Goal: Information Seeking & Learning: Learn about a topic

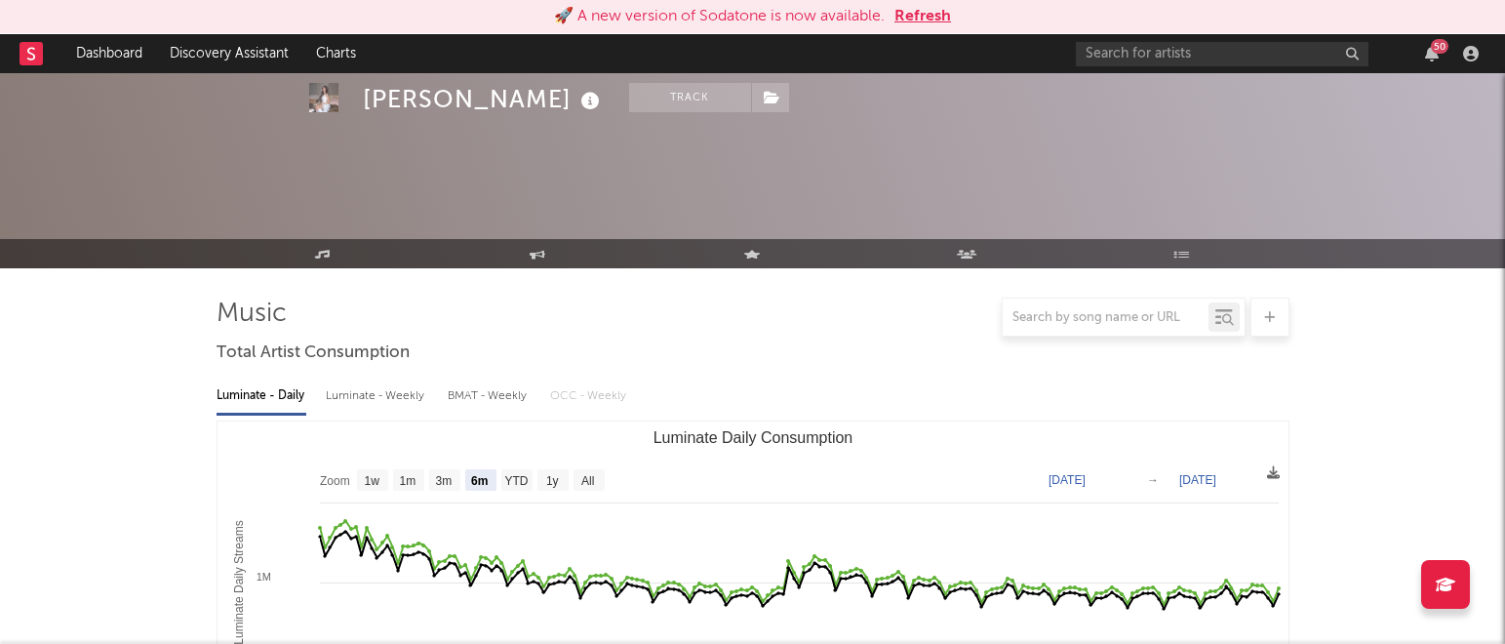
select select "6m"
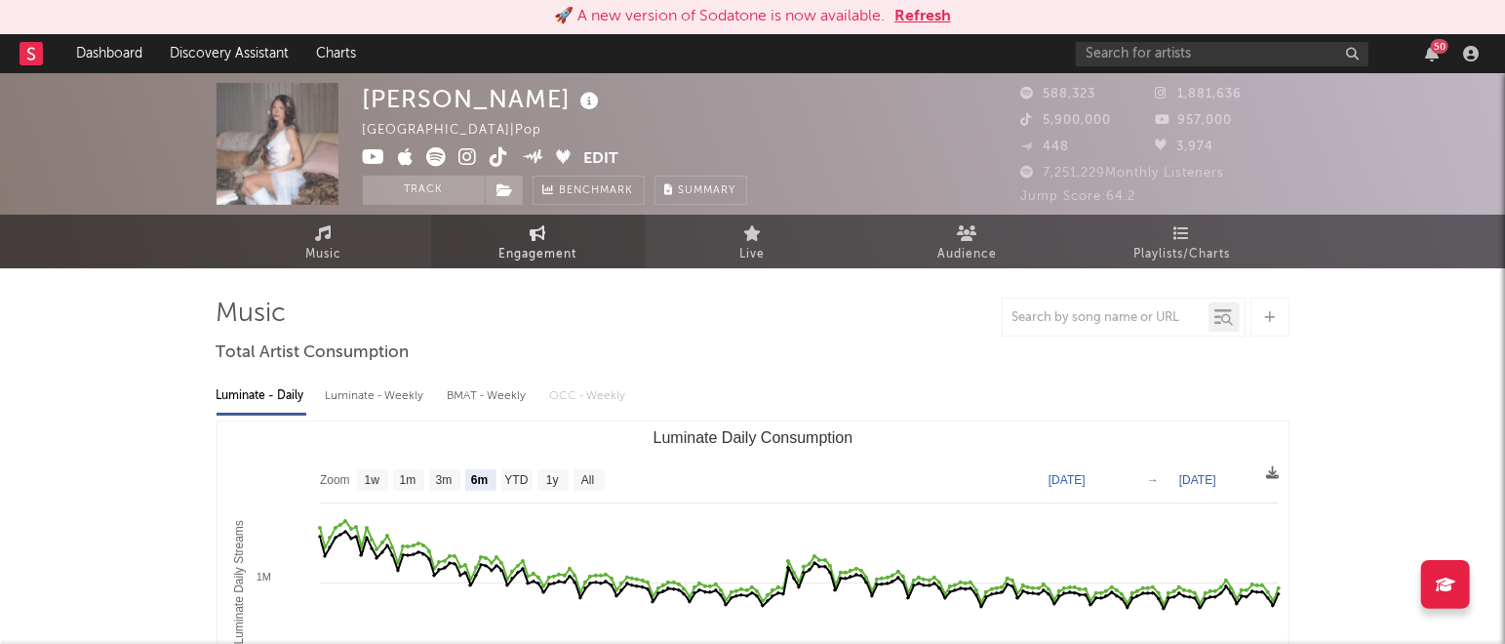
click at [532, 257] on span "Engagement" at bounding box center [538, 254] width 78 height 23
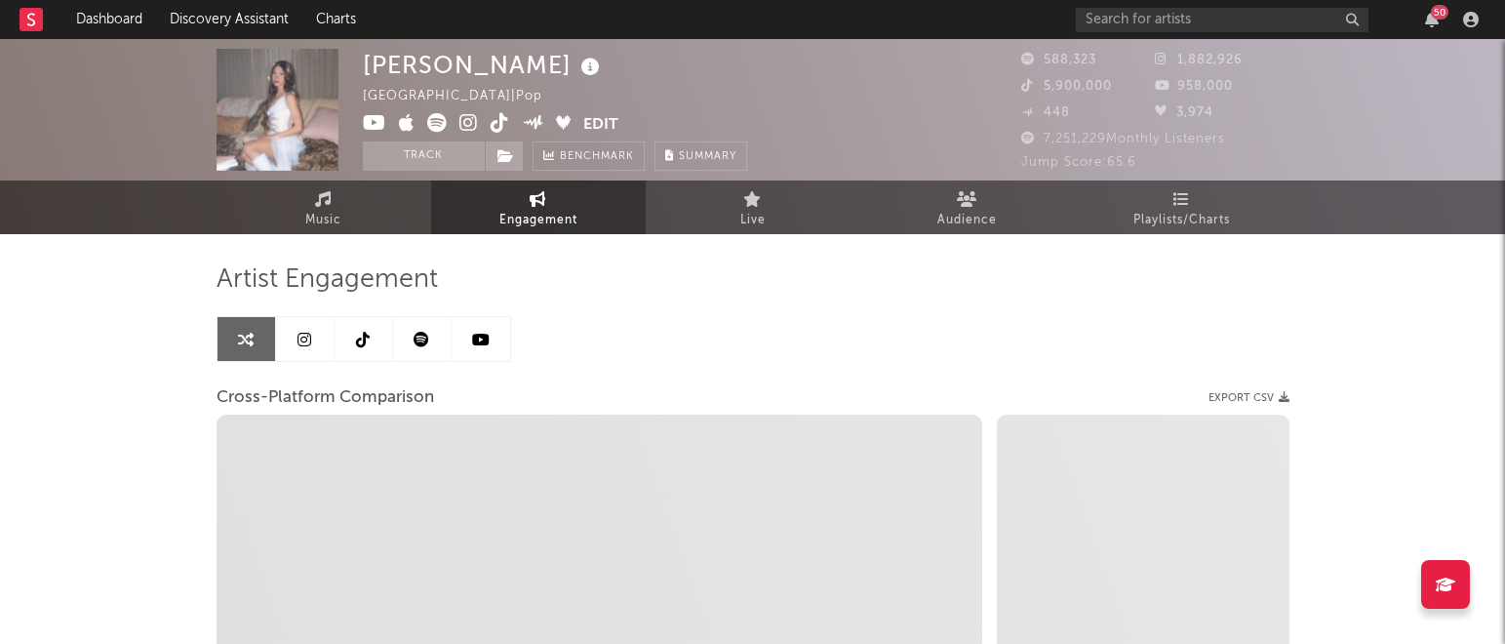
select select "1w"
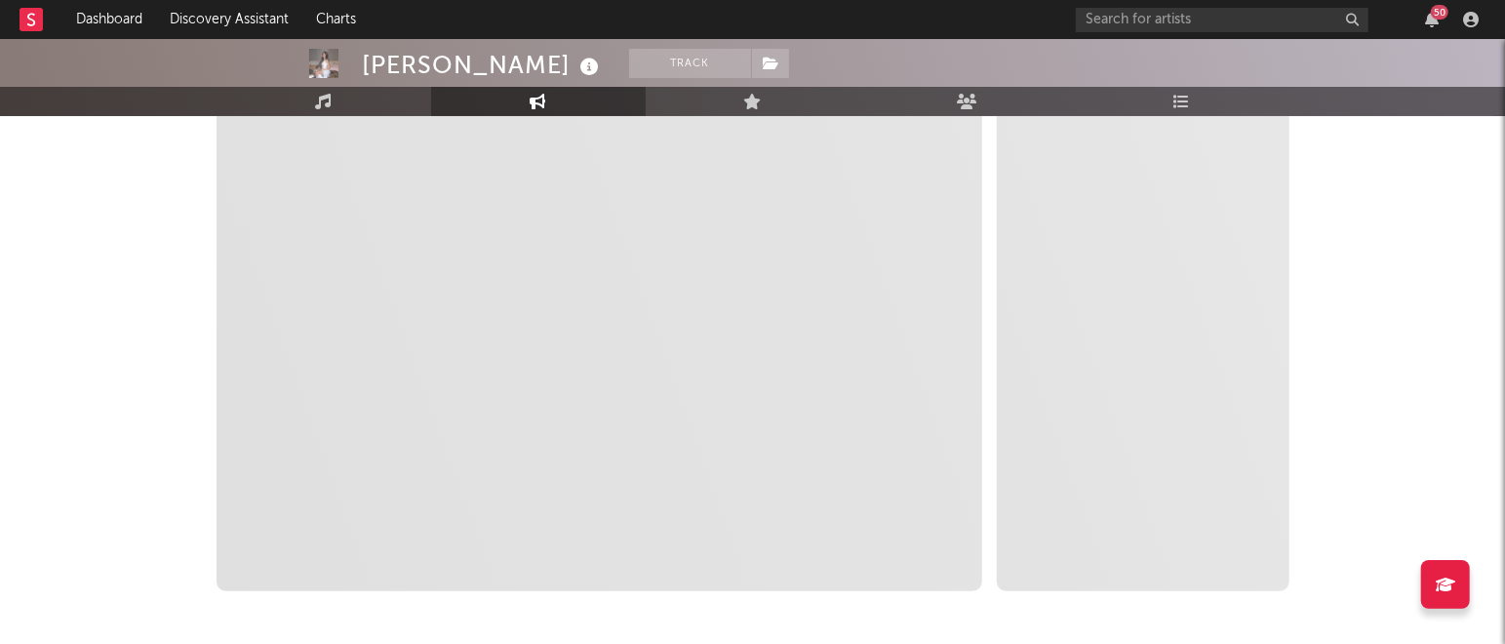
scroll to position [336, 0]
select select "1m"
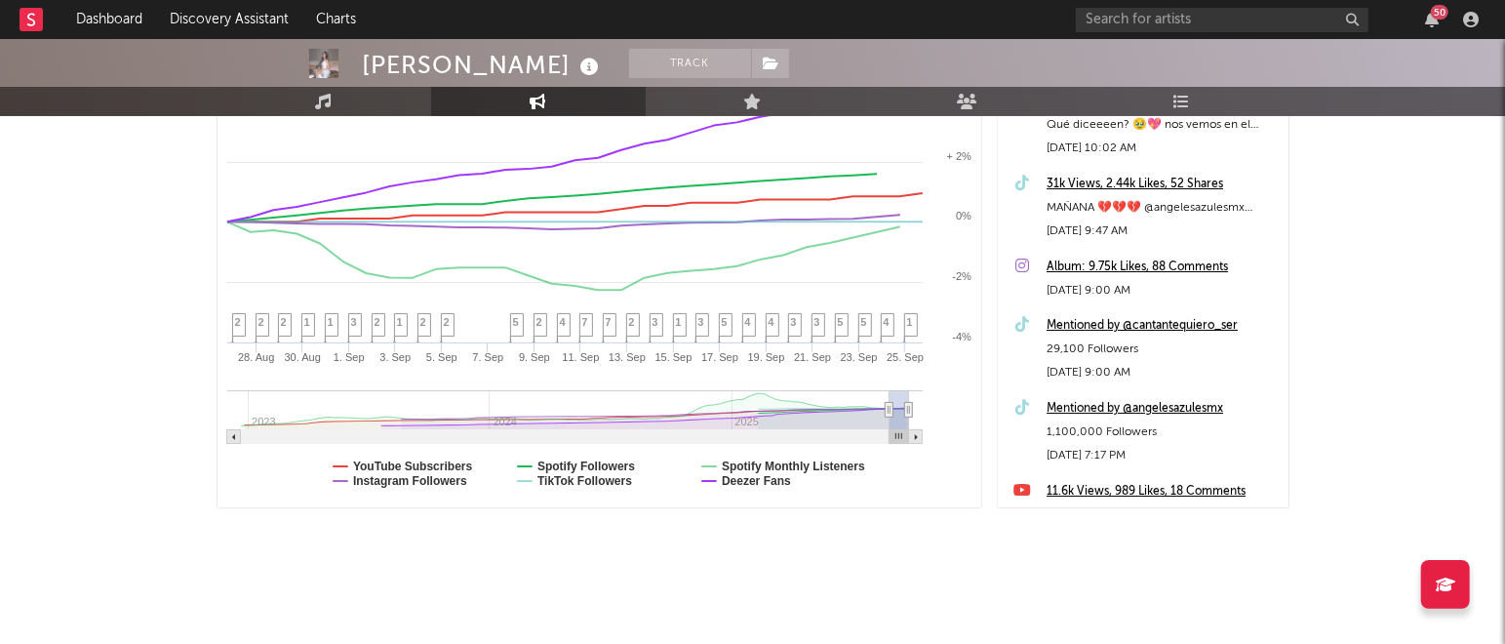
scroll to position [0, 0]
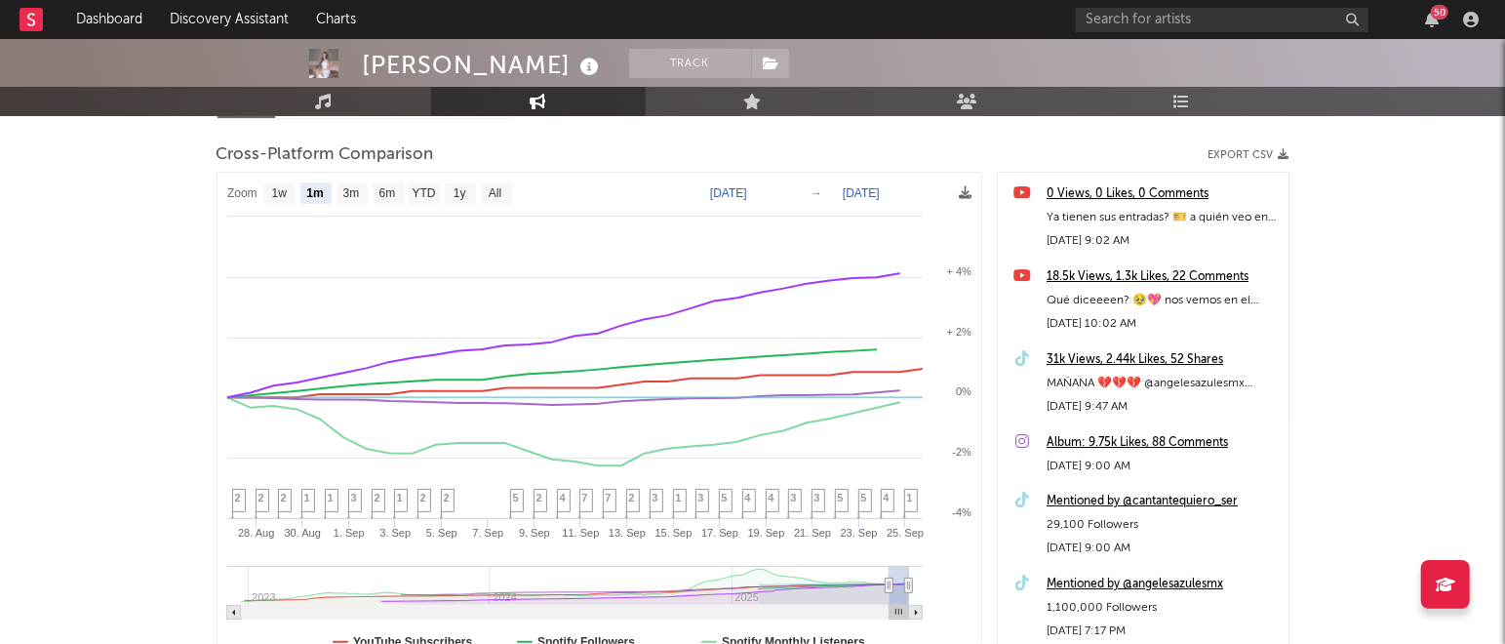
select select "1m"
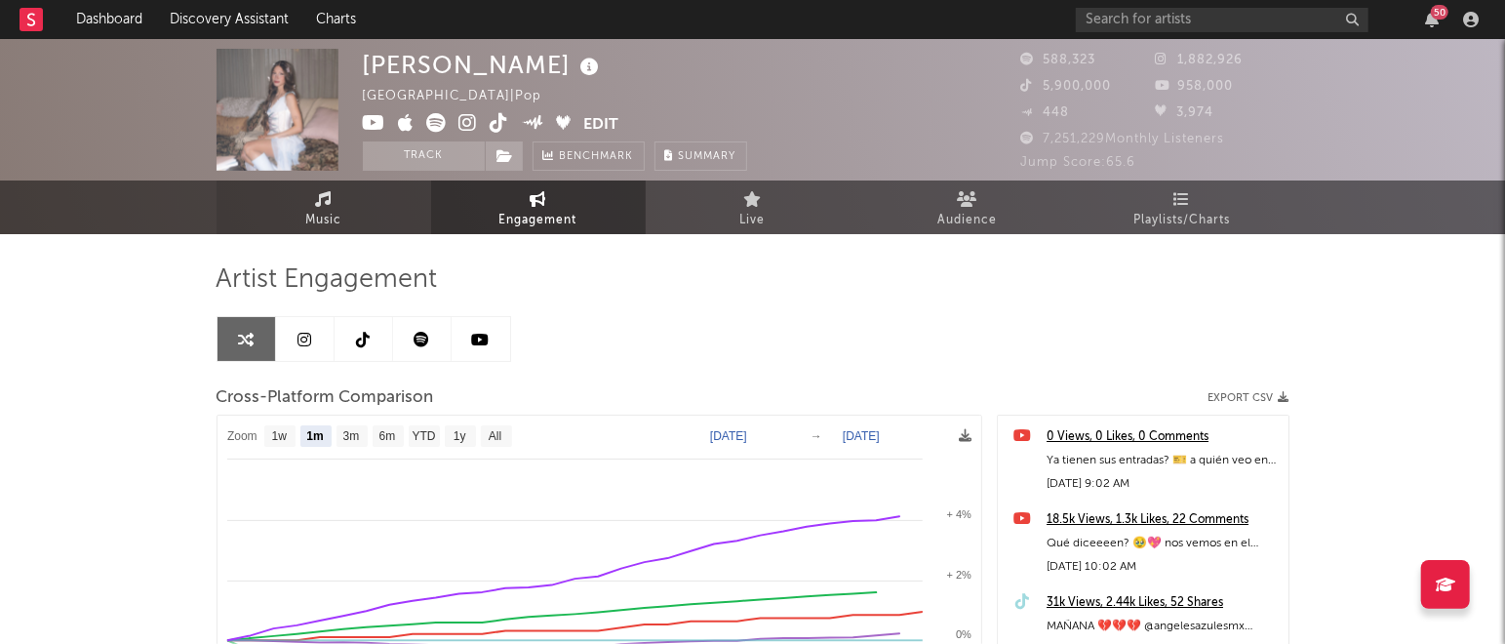
click at [320, 203] on icon at bounding box center [323, 199] width 17 height 16
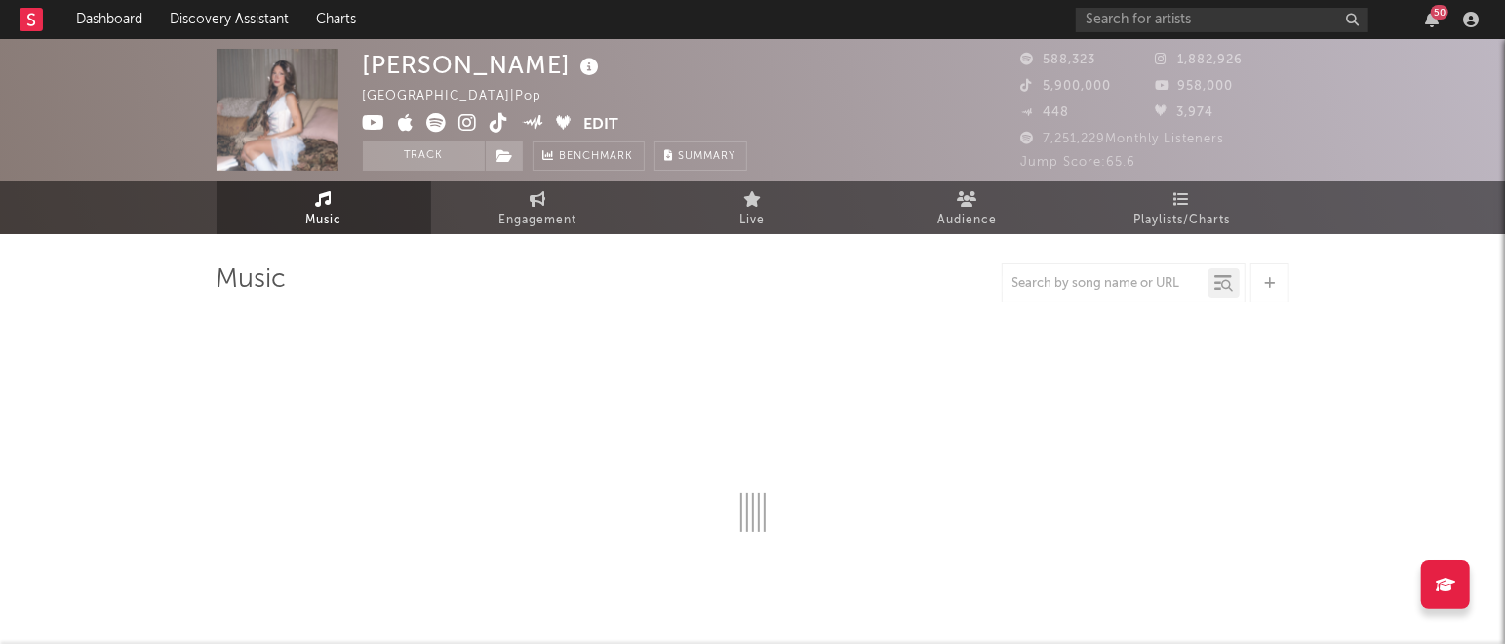
select select "6m"
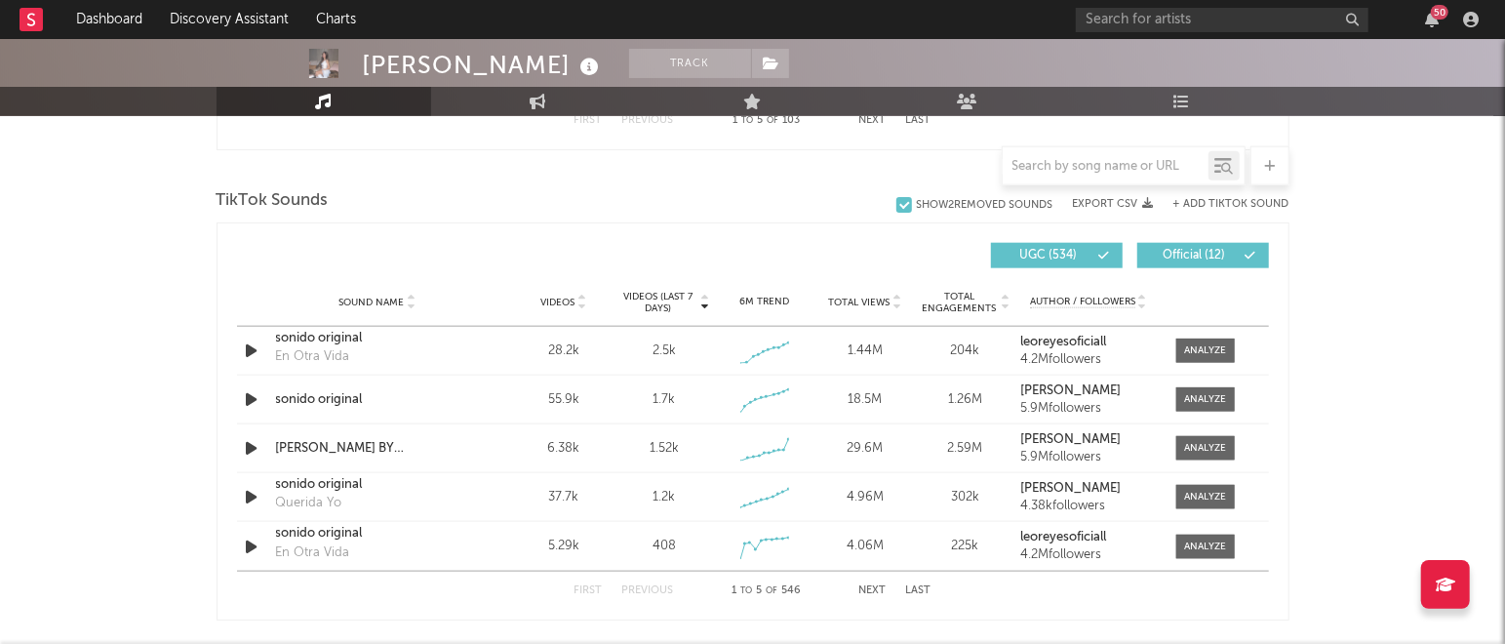
scroll to position [1265, 0]
drag, startPoint x: 982, startPoint y: 348, endPoint x: 942, endPoint y: 344, distance: 40.2
click at [942, 344] on div "204k" at bounding box center [965, 350] width 91 height 20
click at [336, 399] on div "sonido original" at bounding box center [378, 399] width 204 height 20
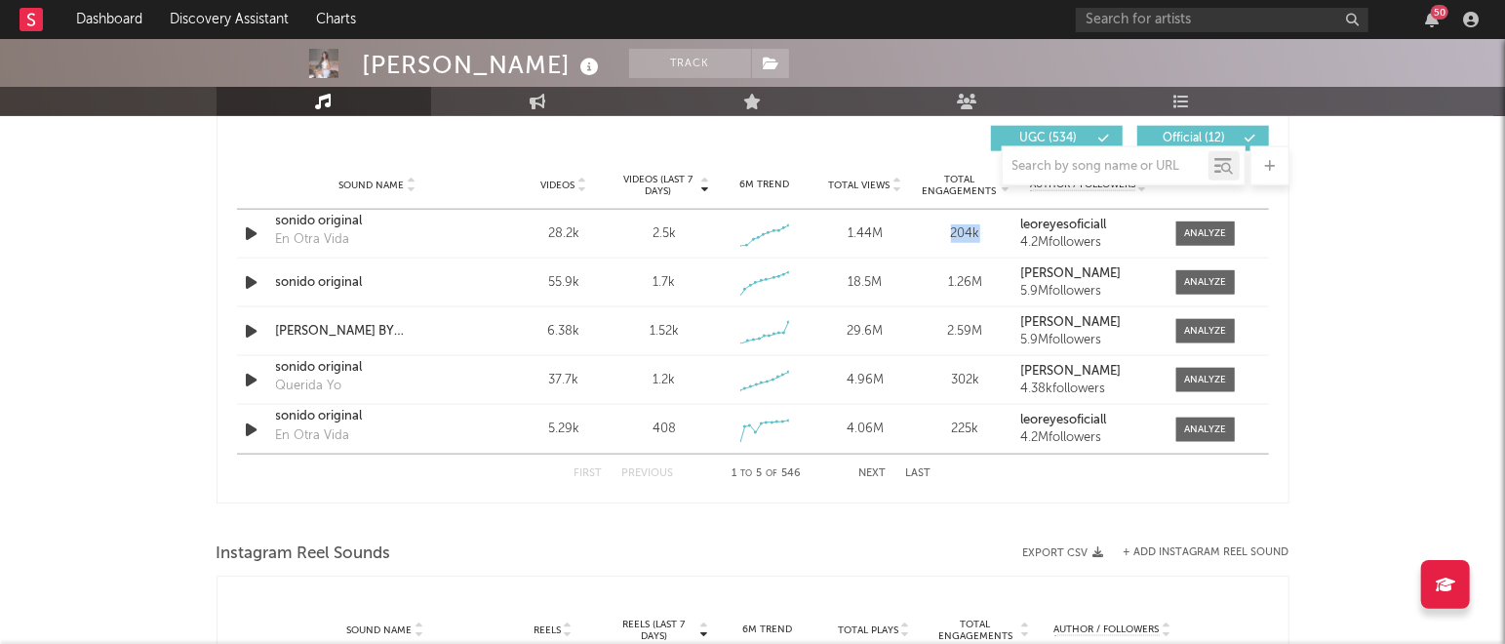
scroll to position [1379, 0]
